Goal: Entertainment & Leisure: Consume media (video, audio)

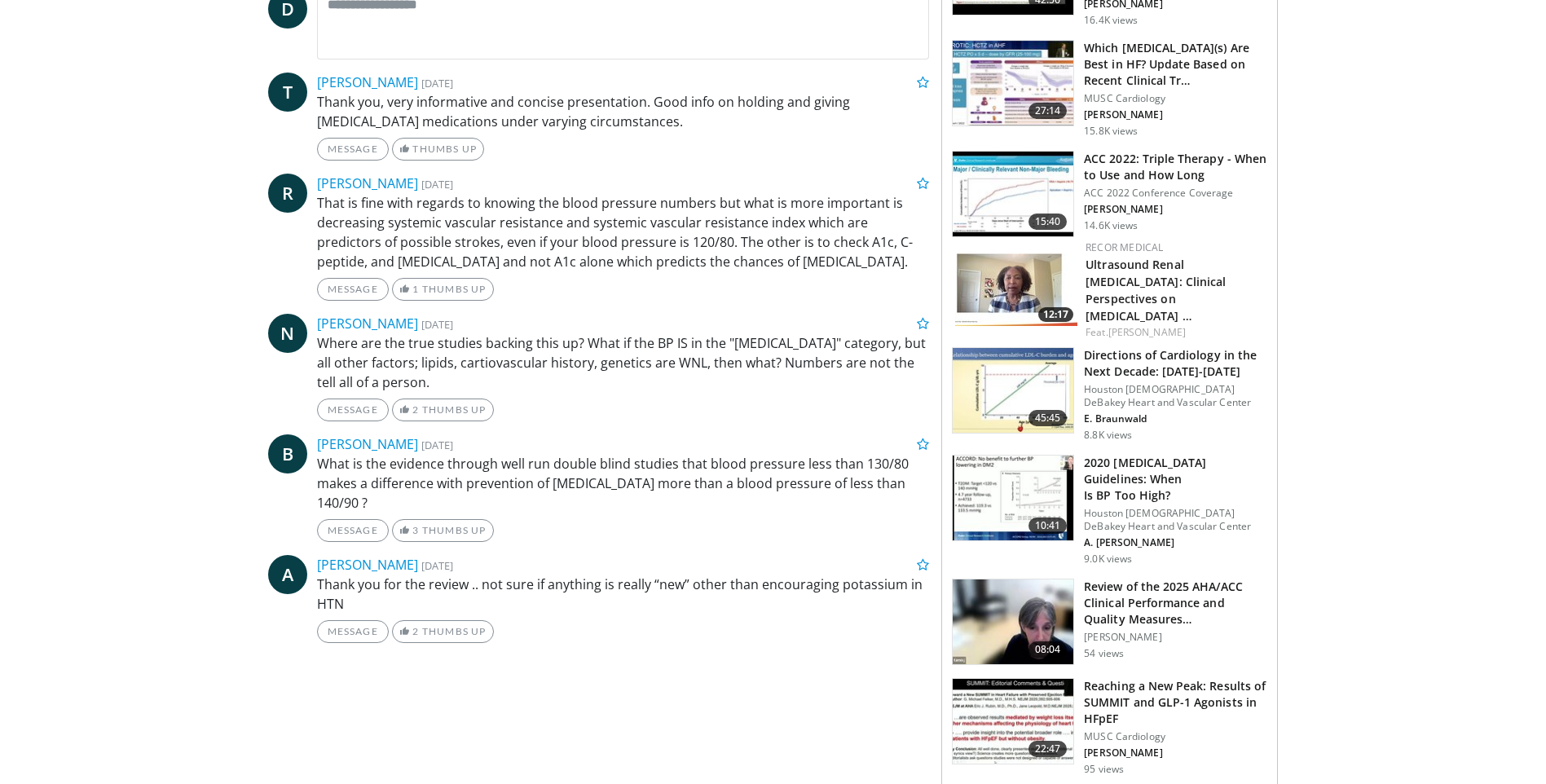
scroll to position [733, 0]
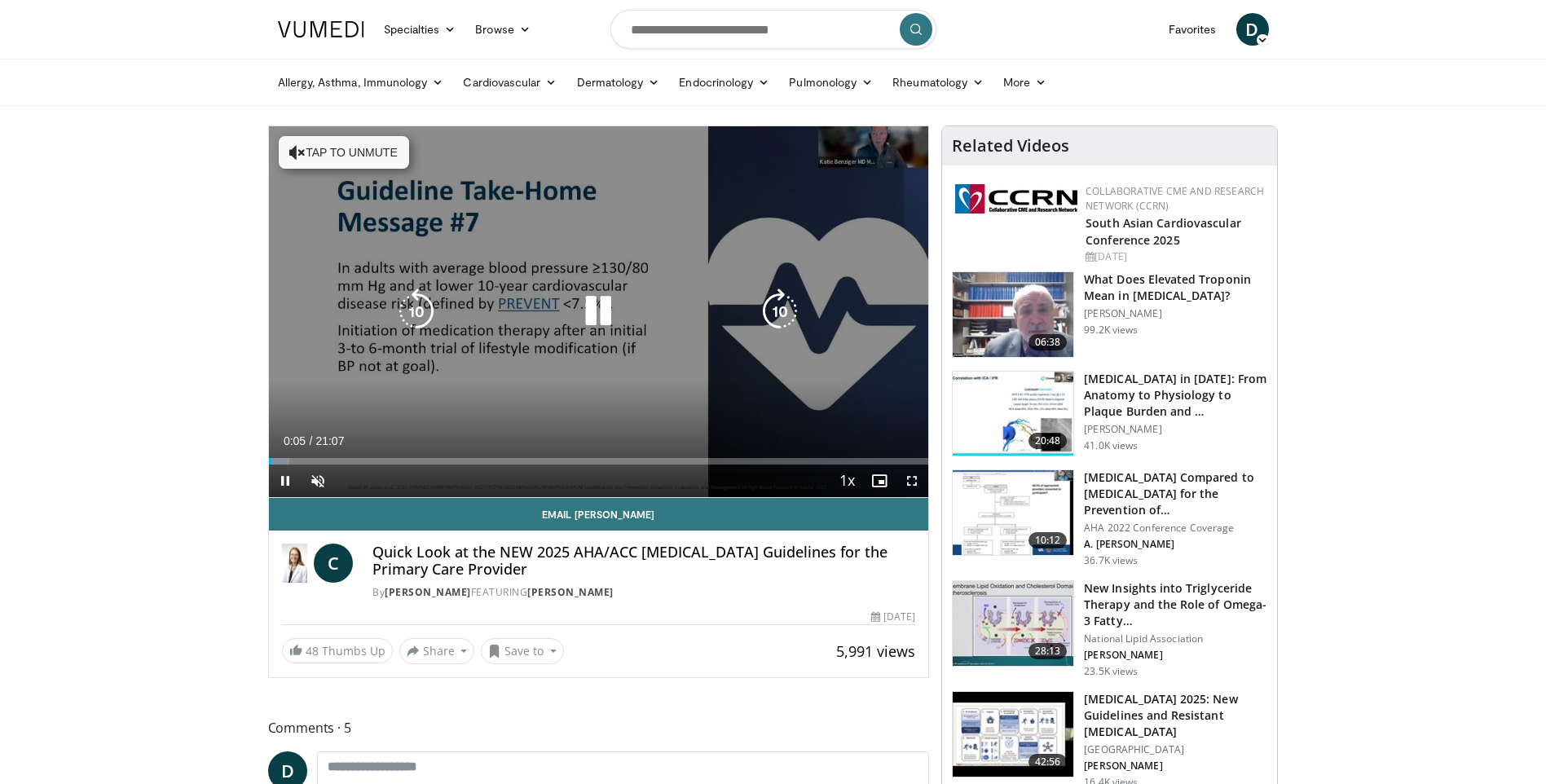
click at [596, 316] on icon "Video Player" at bounding box center [598, 311] width 45 height 45
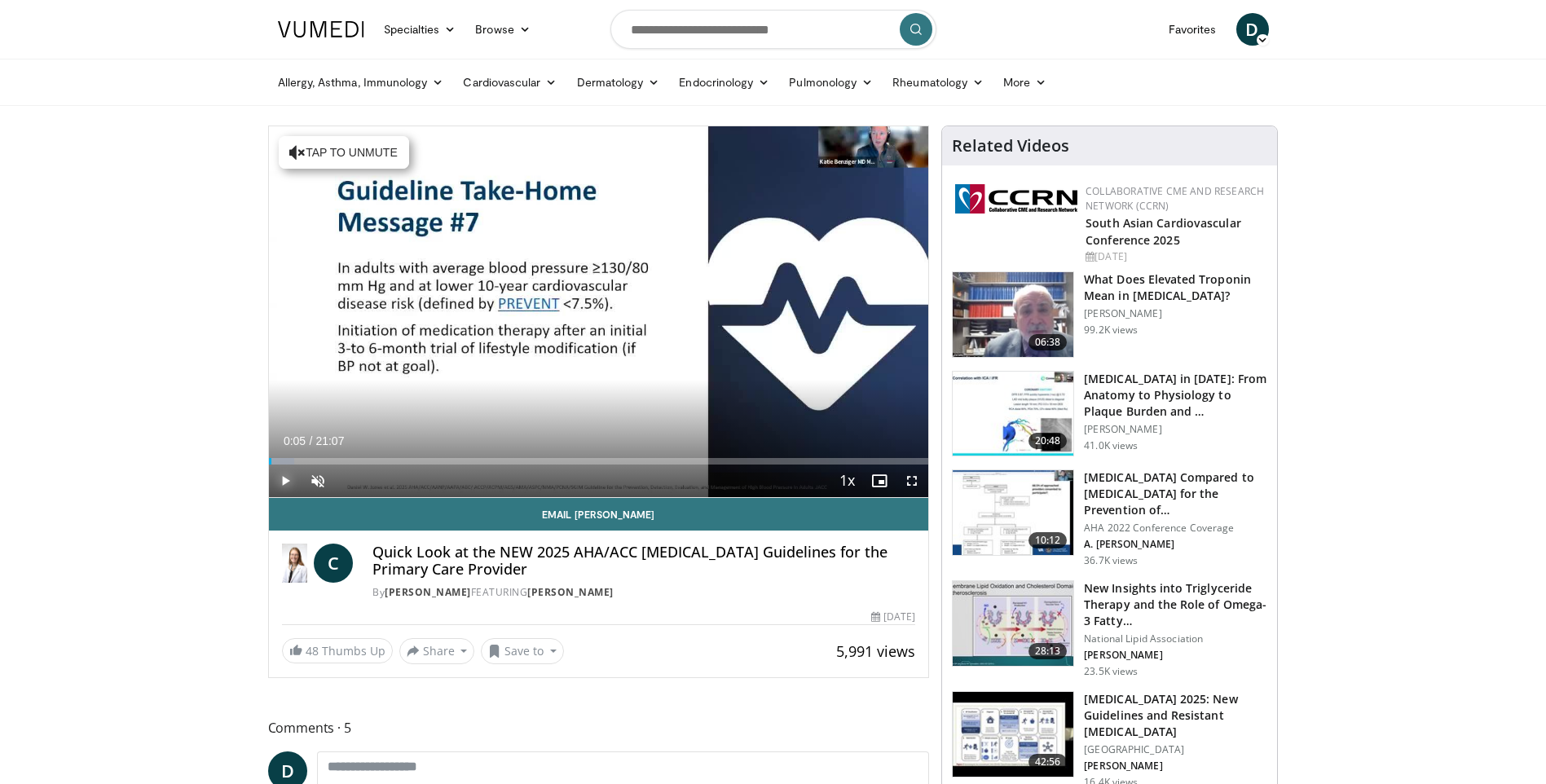
click at [277, 480] on span "Video Player" at bounding box center [285, 481] width 33 height 33
click at [308, 481] on span "Video Player" at bounding box center [318, 481] width 33 height 33
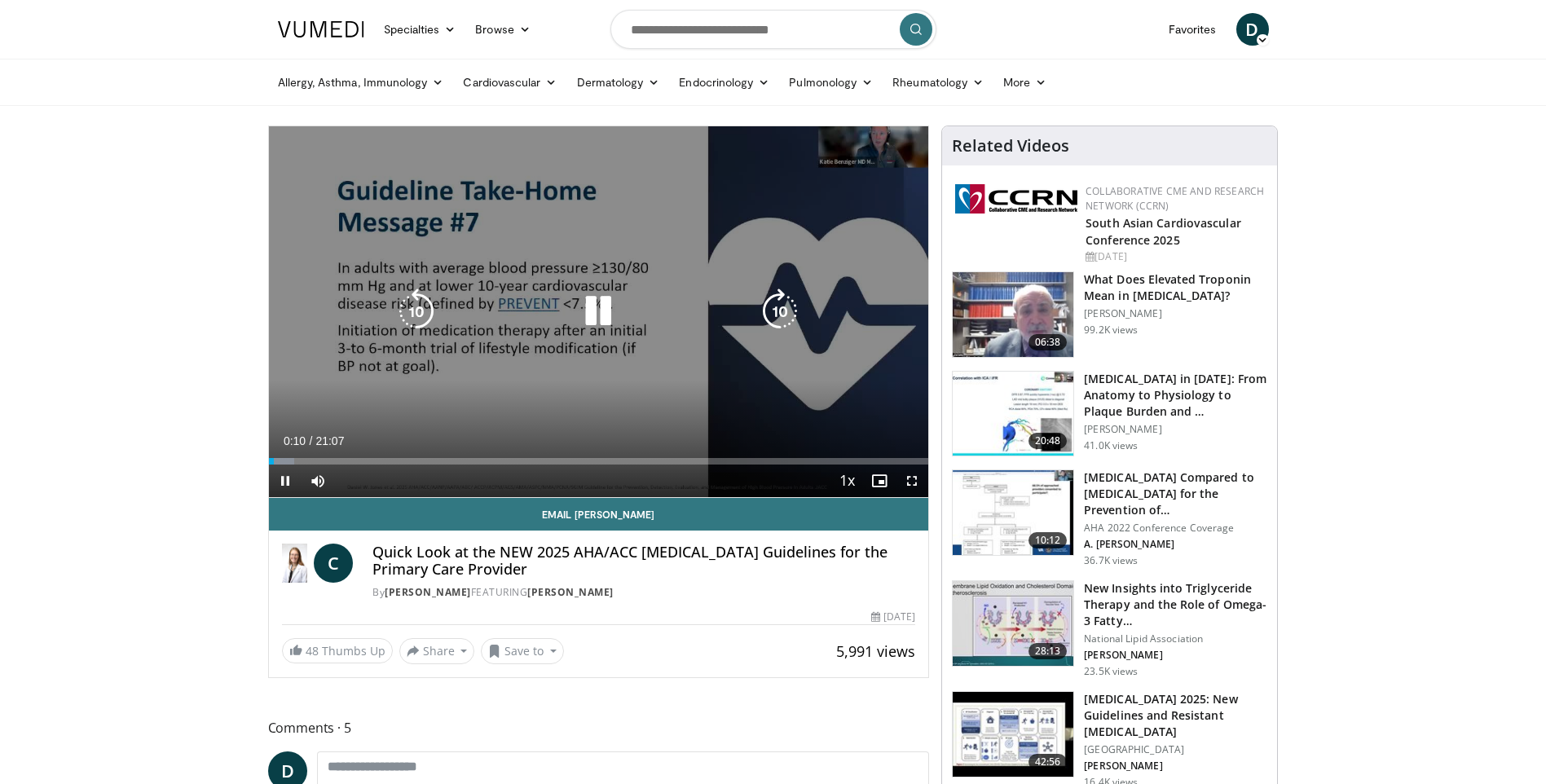
click at [591, 318] on icon "Video Player" at bounding box center [598, 311] width 45 height 45
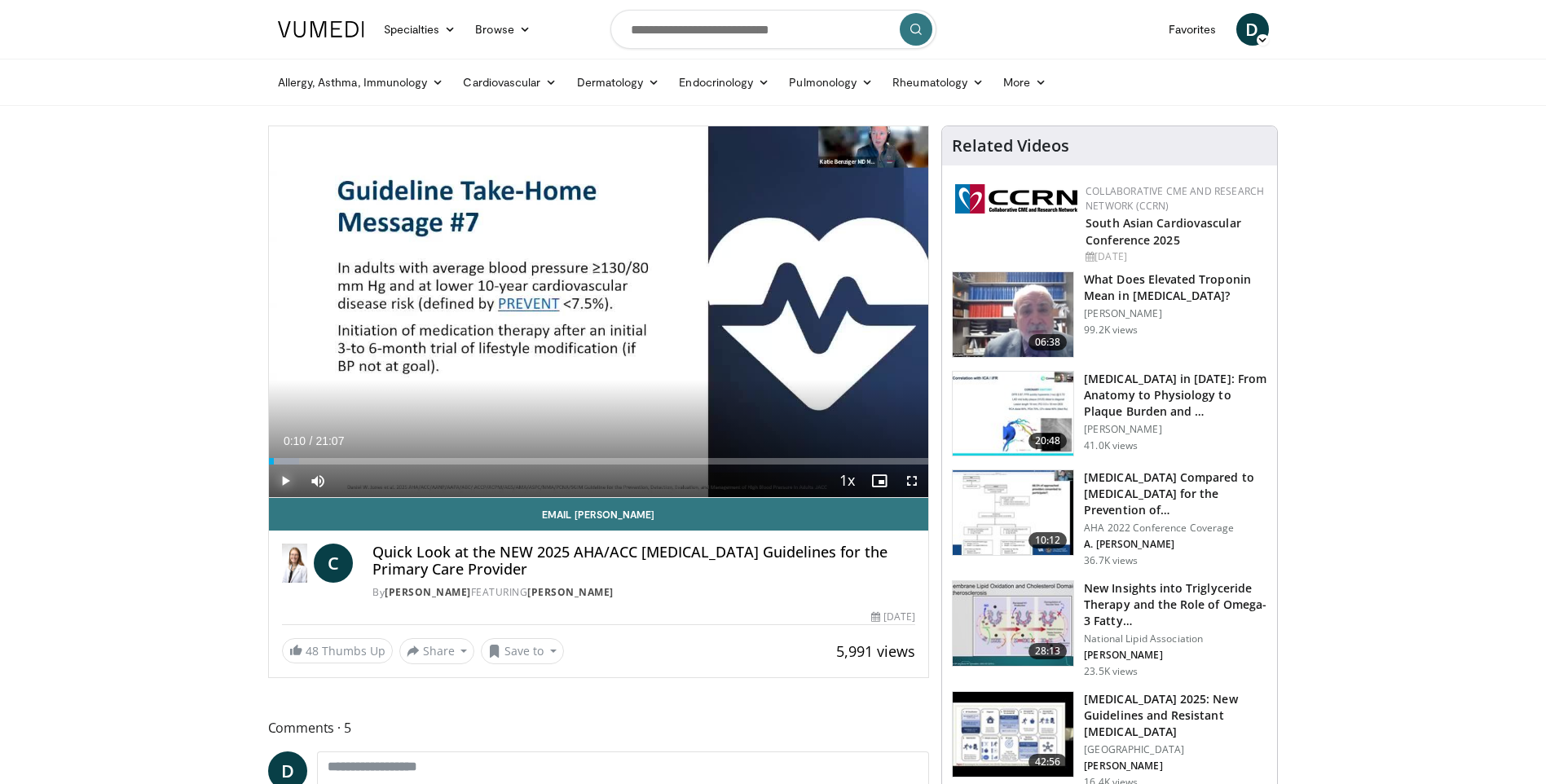
click at [281, 478] on span "Video Player" at bounding box center [285, 481] width 33 height 33
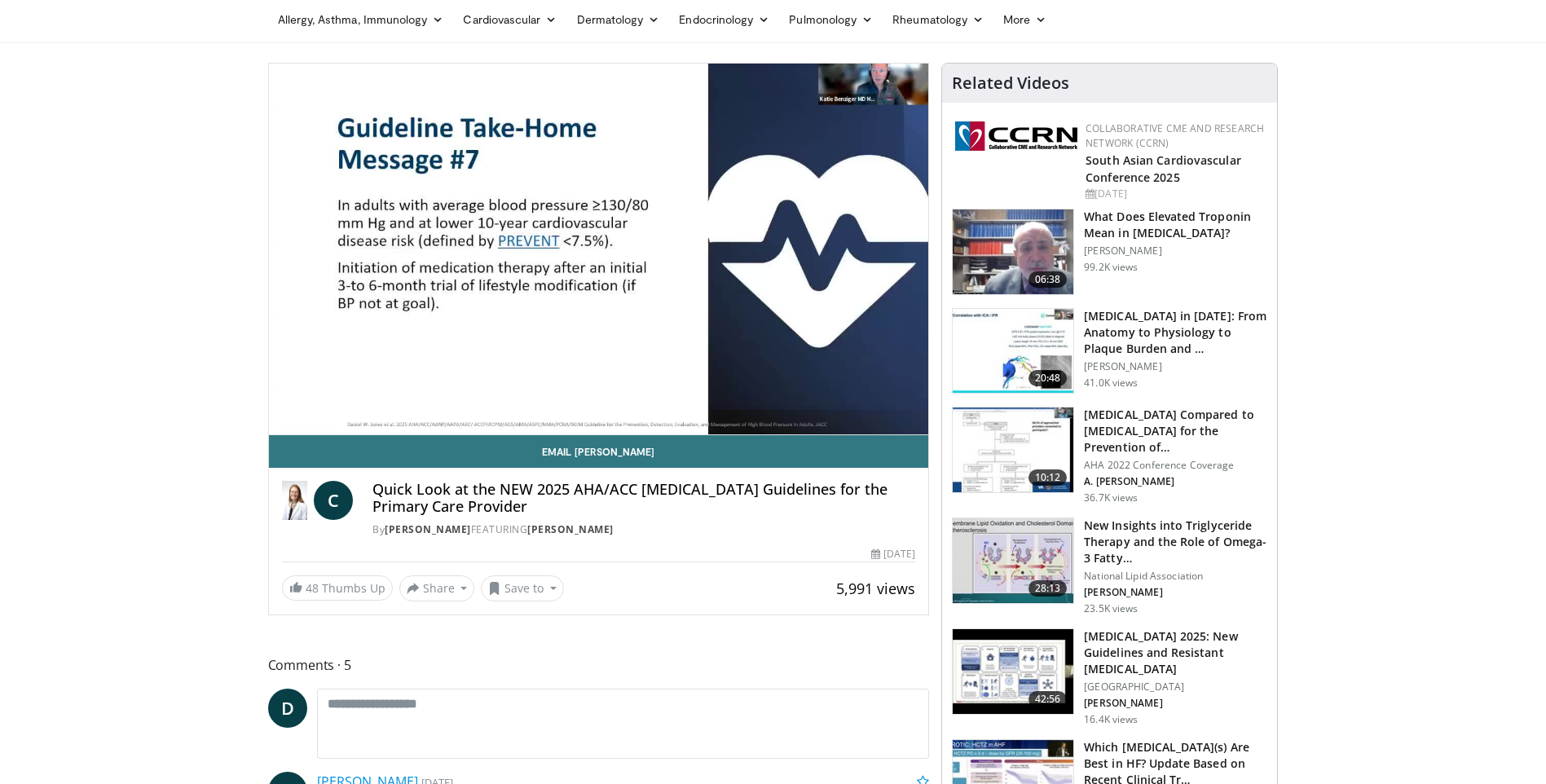
scroll to position [82, 0]
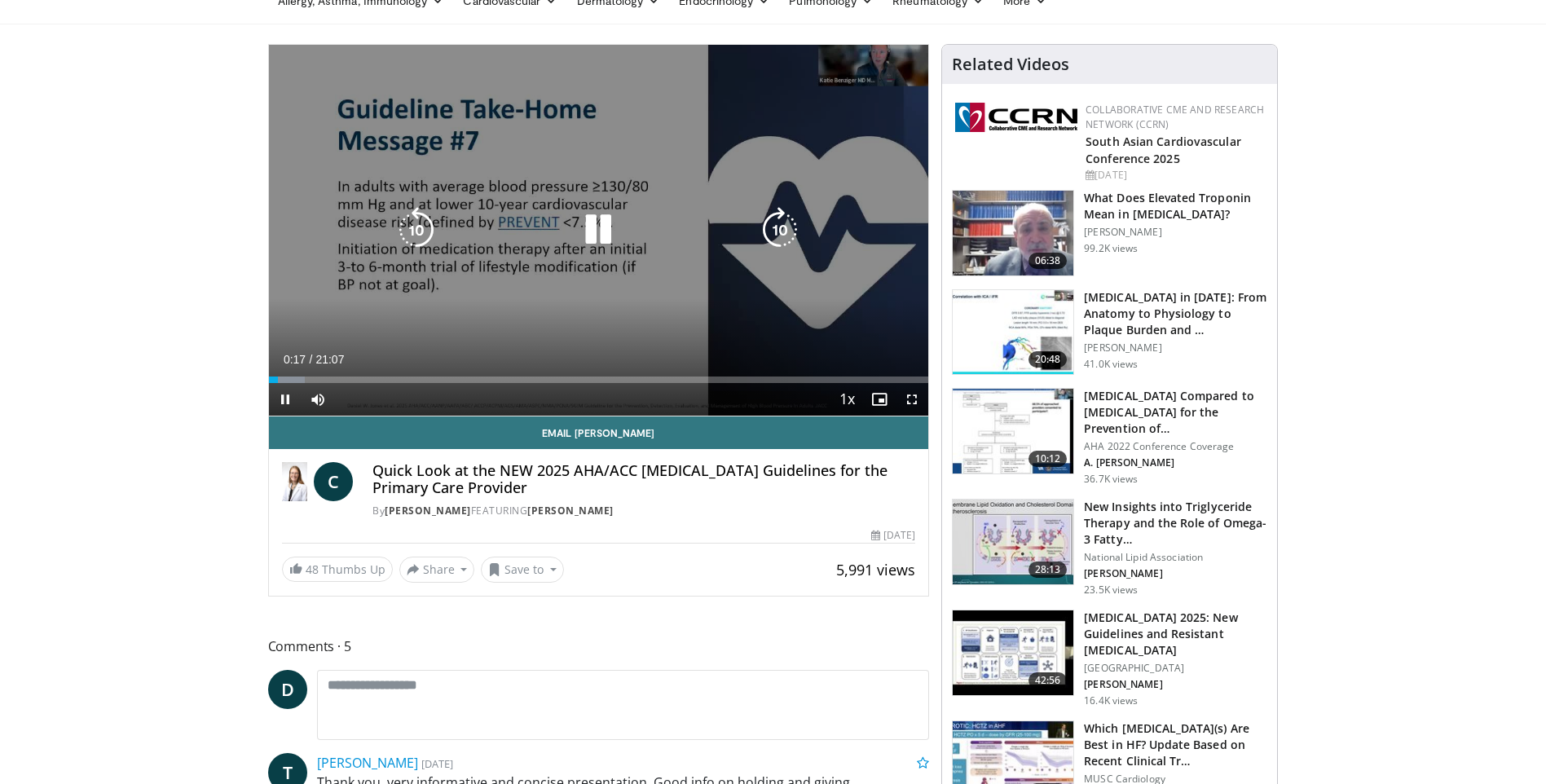
click at [608, 222] on icon "Video Player" at bounding box center [598, 230] width 45 height 45
click at [604, 225] on icon "Video Player" at bounding box center [598, 230] width 45 height 45
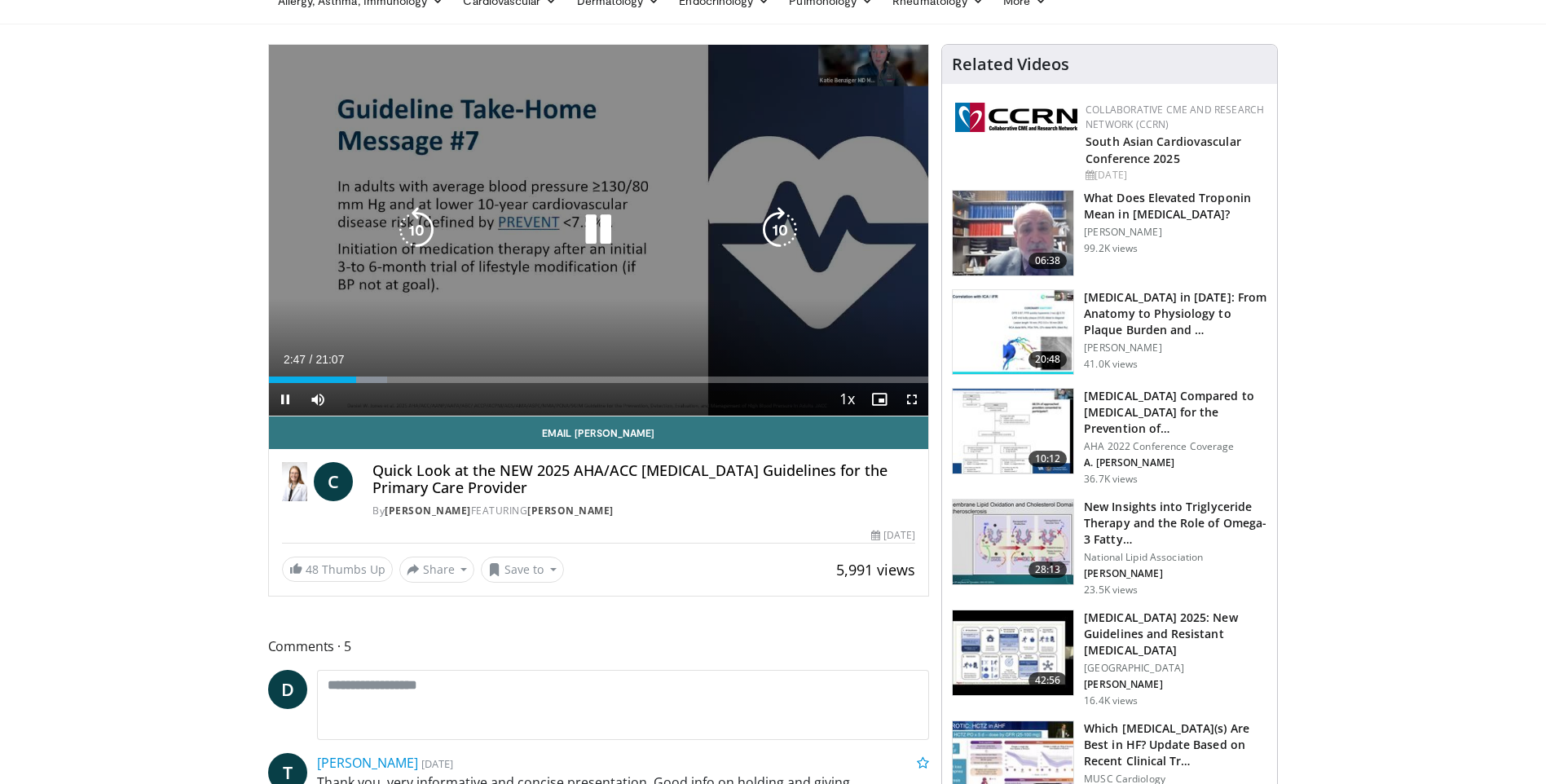
click at [596, 234] on icon "Video Player" at bounding box center [598, 230] width 45 height 45
